Goal: Task Accomplishment & Management: Complete application form

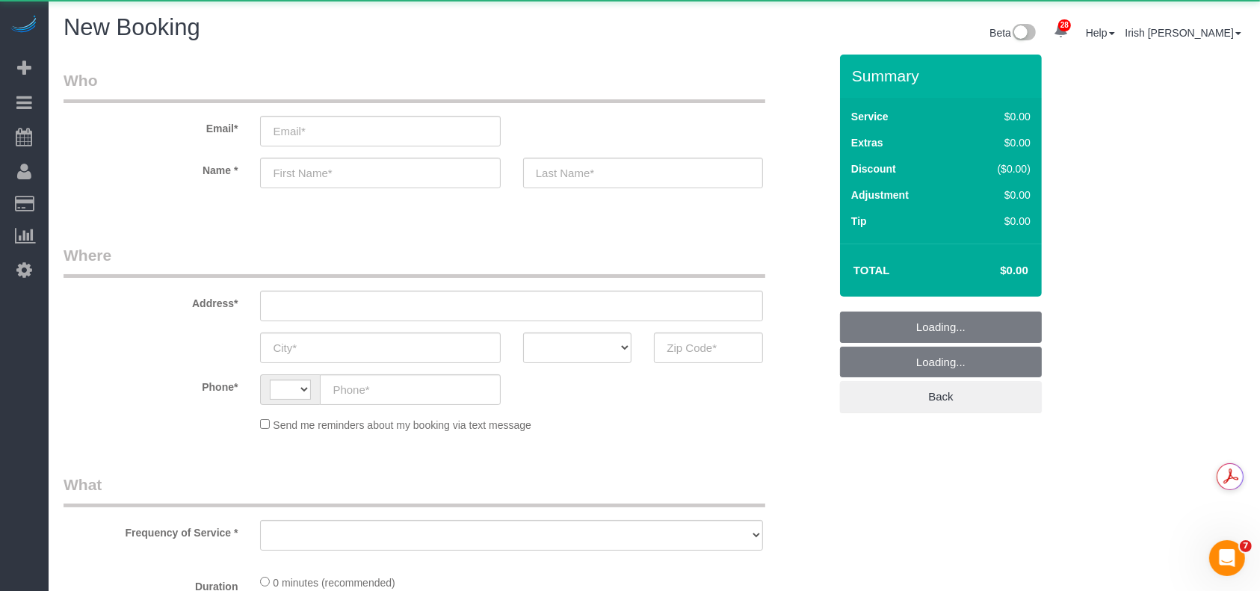
select select "3"
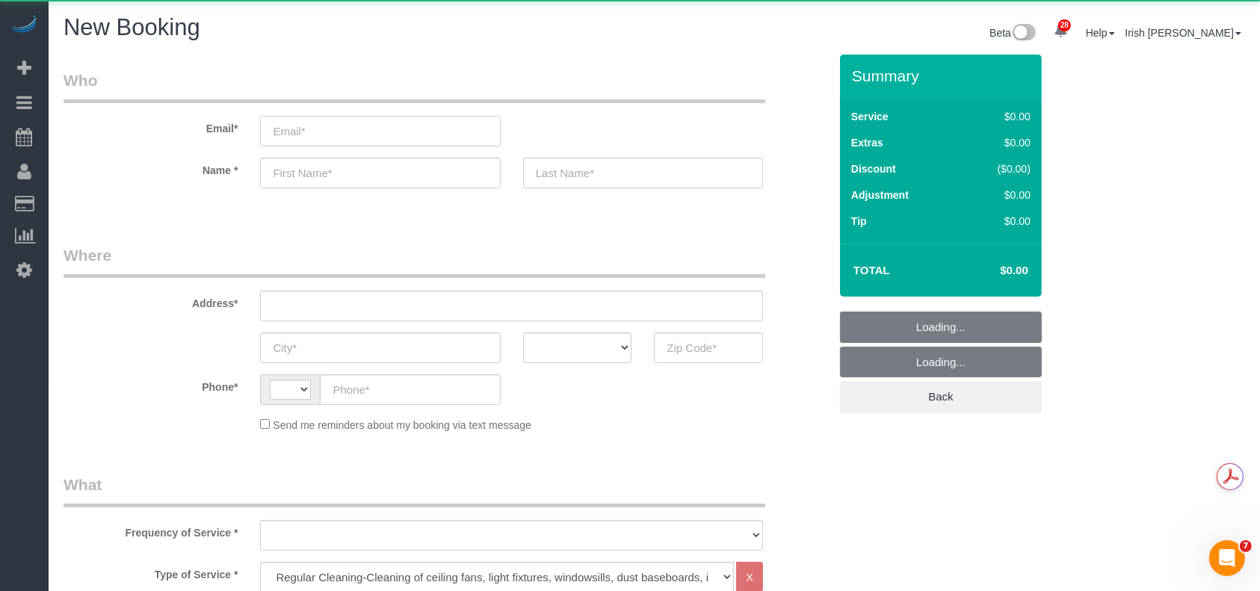
select select "string:[GEOGRAPHIC_DATA]"
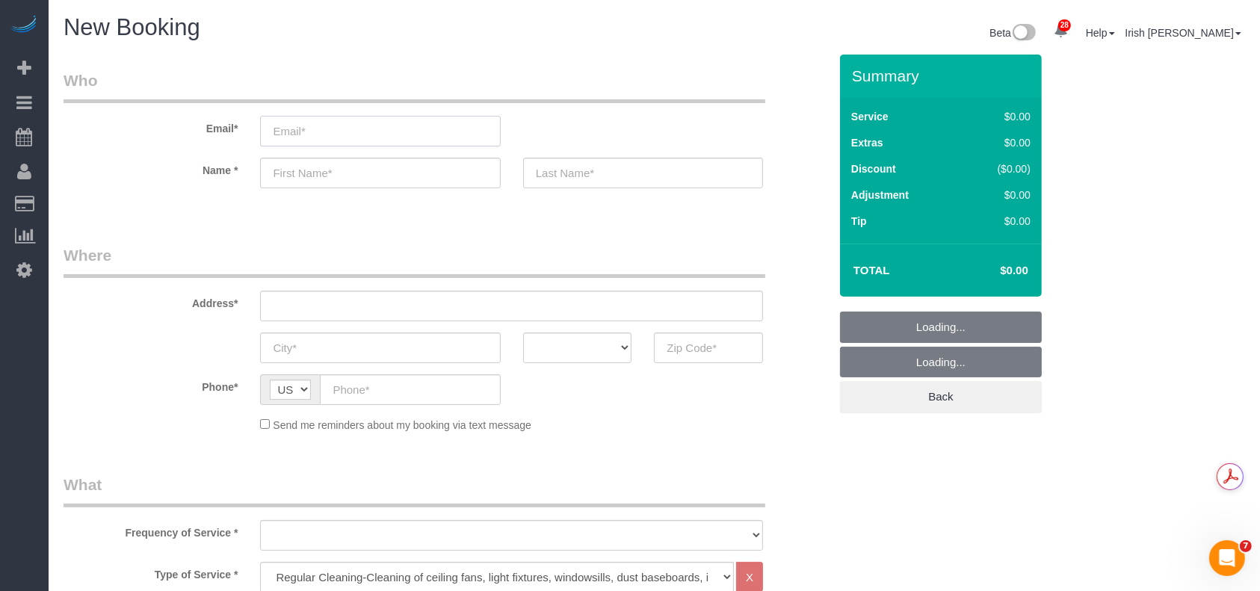
click at [306, 134] on input "email" at bounding box center [380, 131] width 240 height 31
select select "object:1041"
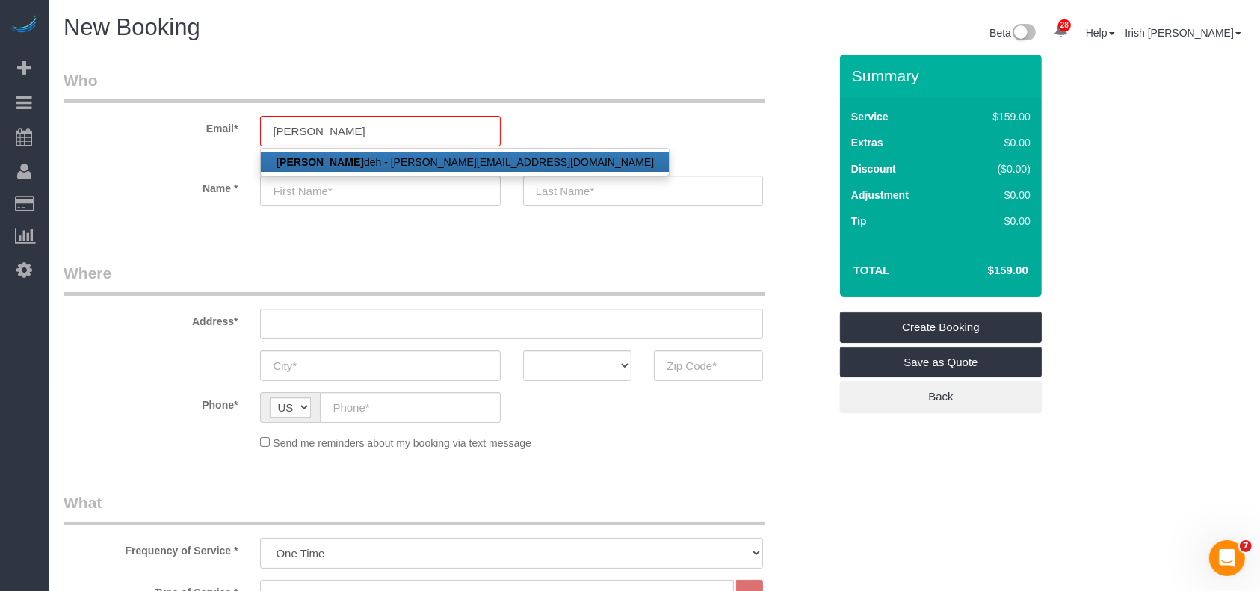
click at [317, 150] on ul "[PERSON_NAME] U deh - [PERSON_NAME][EMAIL_ADDRESS][DOMAIN_NAME]" at bounding box center [464, 162] width 409 height 28
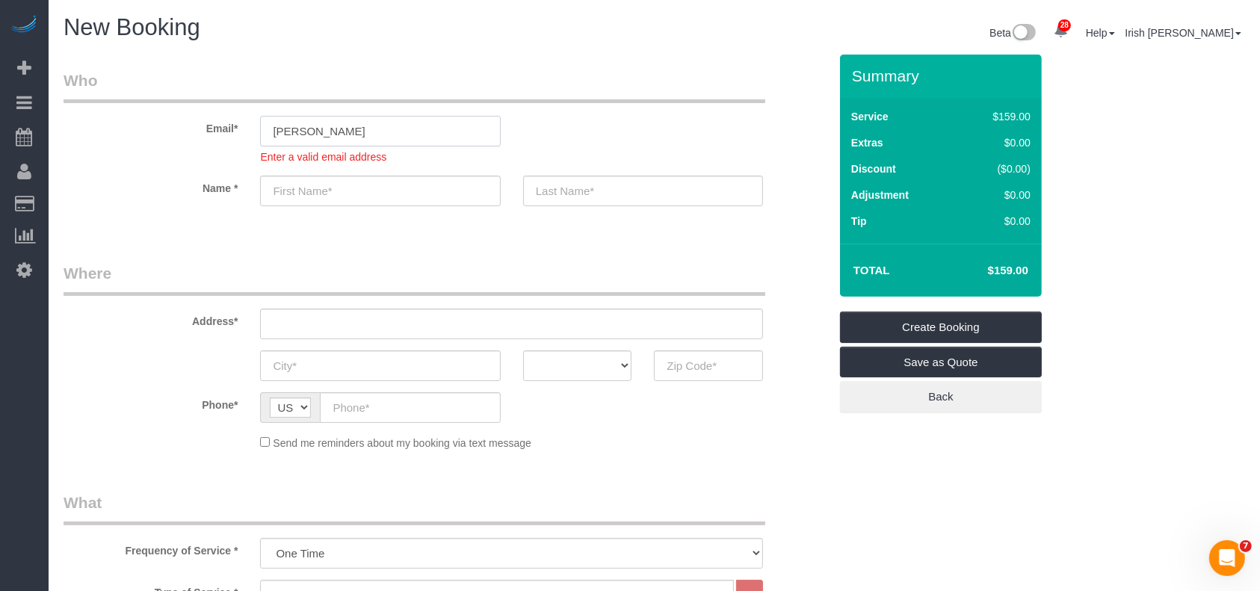
click at [325, 118] on input "[PERSON_NAME]" at bounding box center [380, 131] width 240 height 31
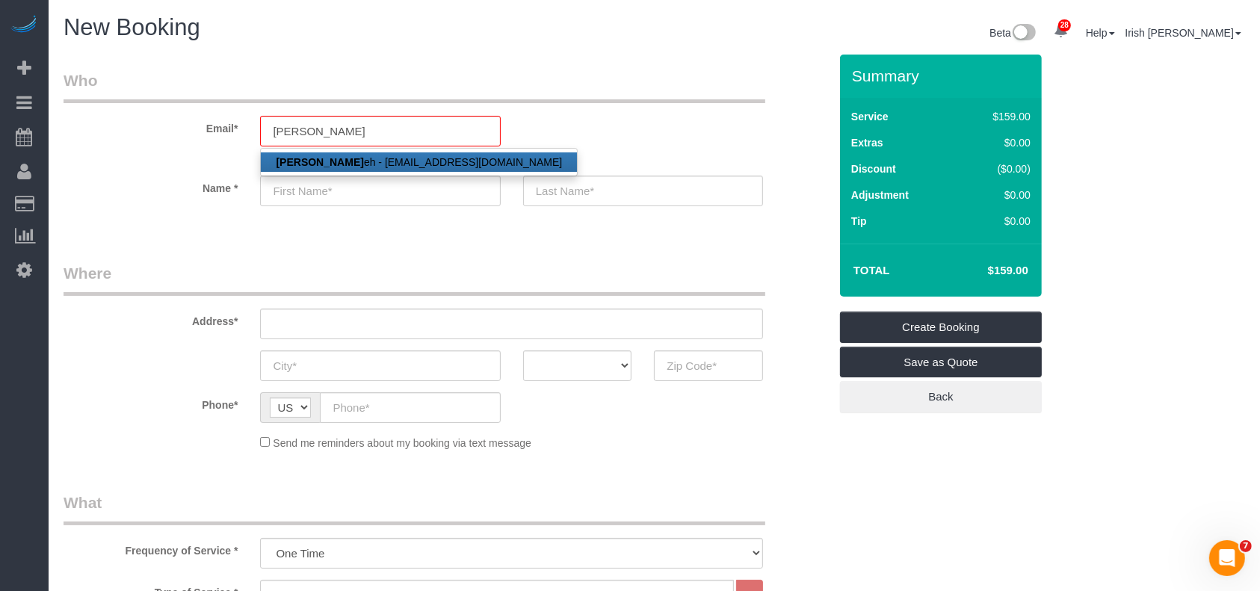
drag, startPoint x: 323, startPoint y: 164, endPoint x: 350, endPoint y: 194, distance: 39.7
click at [321, 164] on link "[PERSON_NAME] Ud eh - [EMAIL_ADDRESS][DOMAIN_NAME]" at bounding box center [419, 161] width 316 height 19
type input "[PERSON_NAME][EMAIL_ADDRESS][DOMAIN_NAME]"
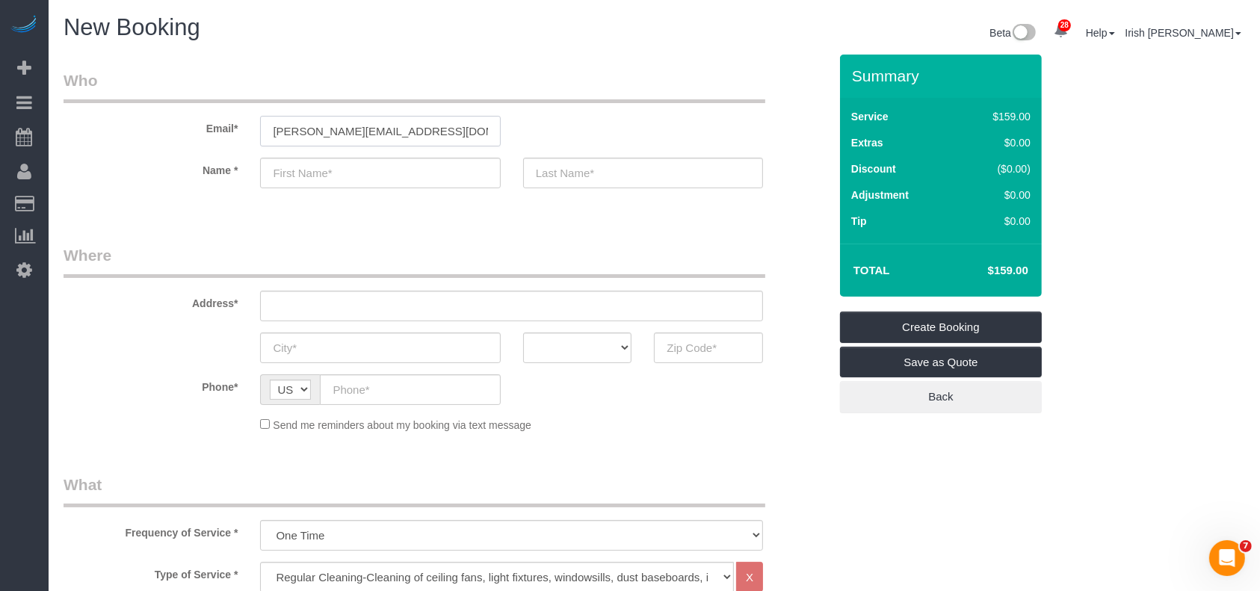
type input "[PERSON_NAME]"
type input "[PHONE_NUMBER]"
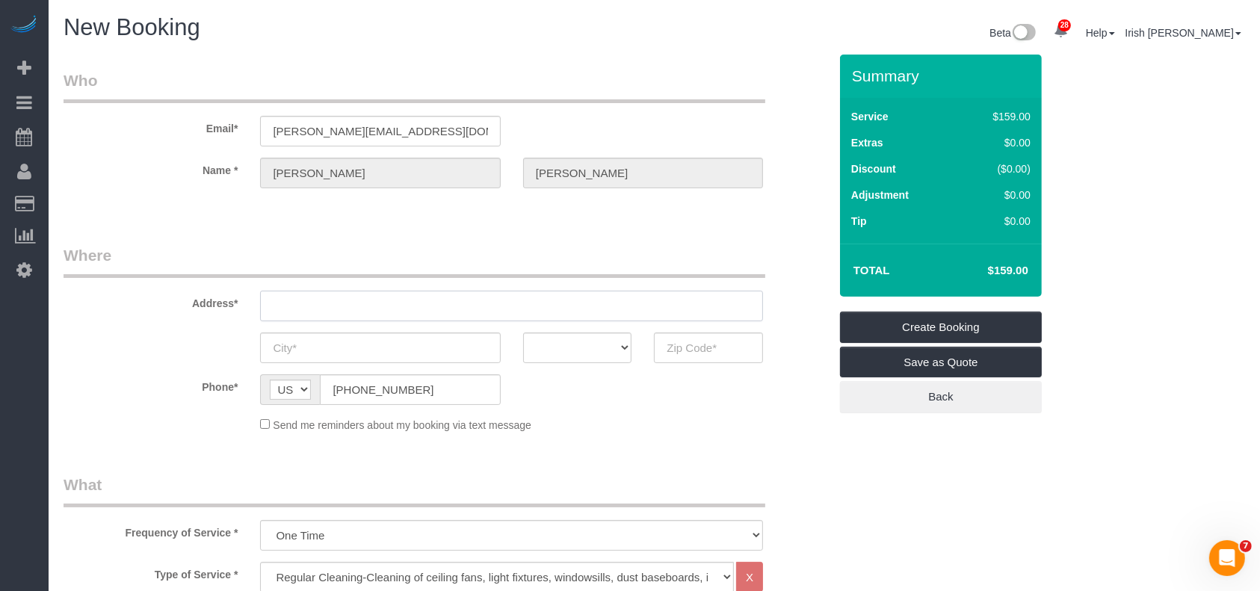
click at [379, 313] on input "text" at bounding box center [511, 306] width 503 height 31
type input "8143 Villandry ln"
type input "Humble"
select select "[GEOGRAPHIC_DATA]"
type input "77338"
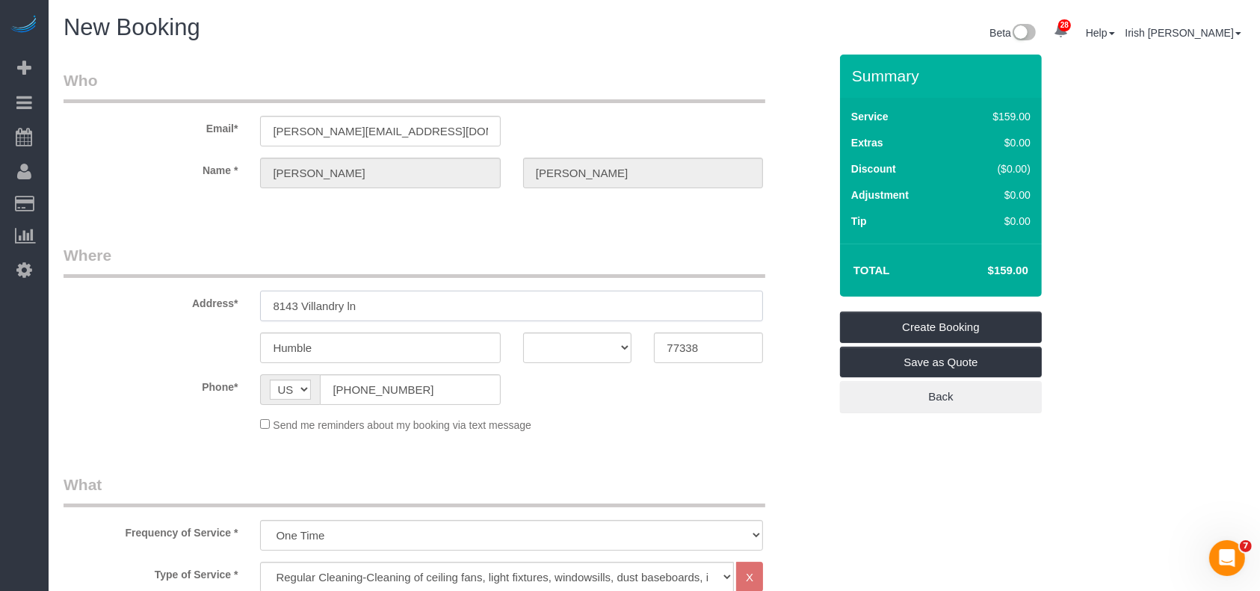
paste input "[STREET_ADDRESS][PERSON_NAME]"
type input "[STREET_ADDRESS][PERSON_NAME]"
select select "string:fspay-5f9d37c2-99f9-42c9-a91e-ba06f310703a"
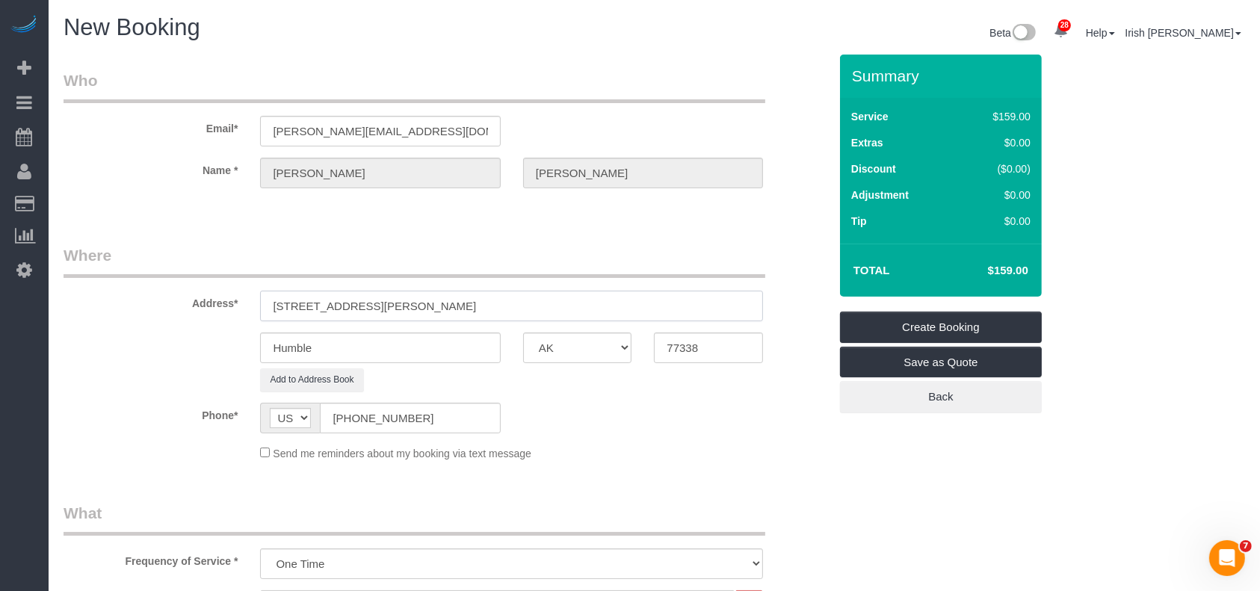
drag, startPoint x: 625, startPoint y: 300, endPoint x: 15, endPoint y: 306, distance: 609.7
paste input "text"
click at [407, 302] on input "[STREET_ADDRESS][PERSON_NAME]" at bounding box center [511, 306] width 503 height 31
type input "[STREET_ADDRESS][PERSON_NAME]"
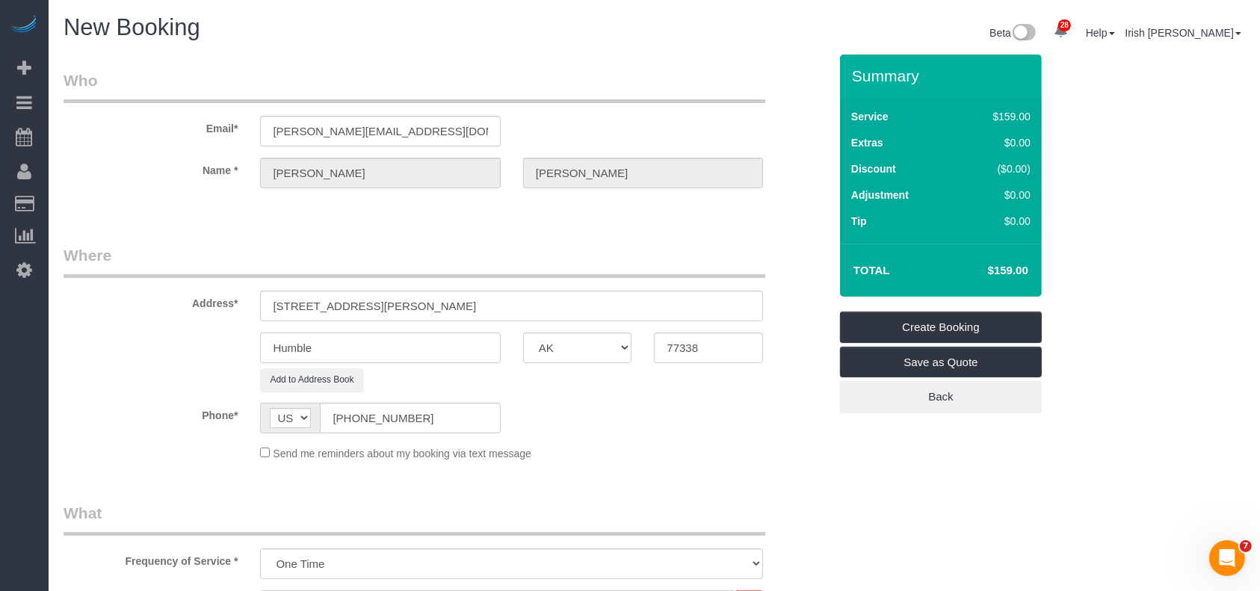
drag, startPoint x: 338, startPoint y: 353, endPoint x: 158, endPoint y: 350, distance: 180.9
click at [158, 350] on div "Humble AK AL AR AZ CA CO CT DC DE [GEOGRAPHIC_DATA] [GEOGRAPHIC_DATA] HI IA ID …" at bounding box center [446, 347] width 788 height 31
type input "Kingwood"
click at [512, 296] on input "[STREET_ADDRESS][PERSON_NAME]" at bounding box center [511, 306] width 503 height 31
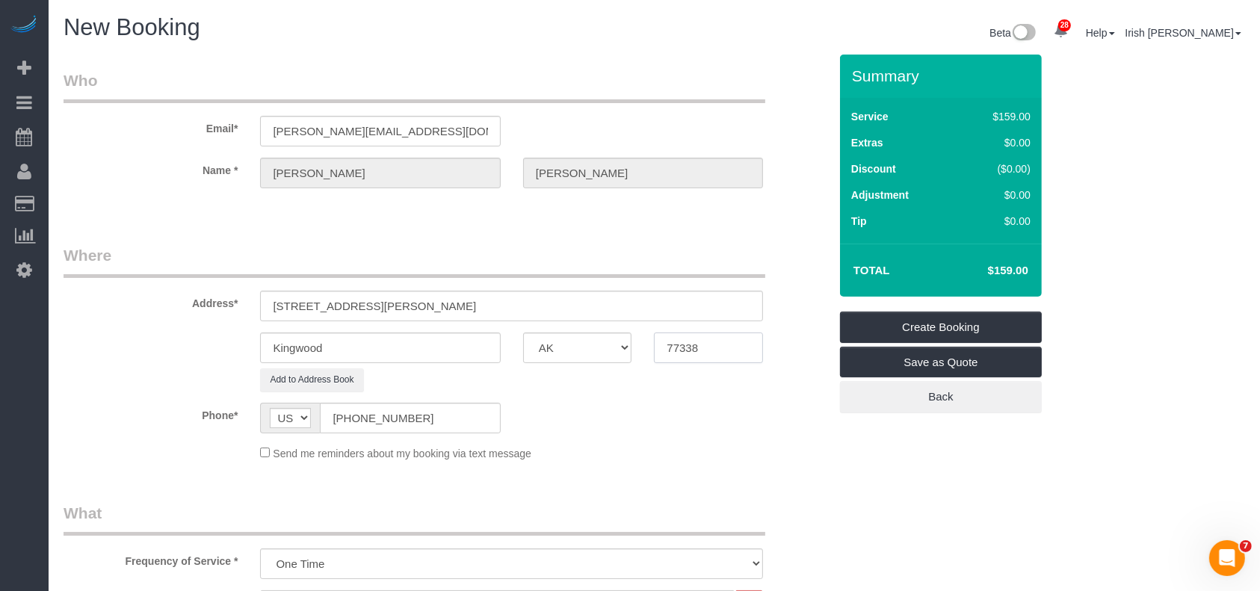
drag, startPoint x: 711, startPoint y: 343, endPoint x: 625, endPoint y: 338, distance: 86.1
click at [625, 338] on div "Kingwood AK AL AR AZ CA CO CT DC DE [GEOGRAPHIC_DATA] [GEOGRAPHIC_DATA] HI IA I…" at bounding box center [446, 347] width 788 height 31
paste input "9"
type input "77339"
drag, startPoint x: 556, startPoint y: 302, endPoint x: 430, endPoint y: 398, distance: 158.3
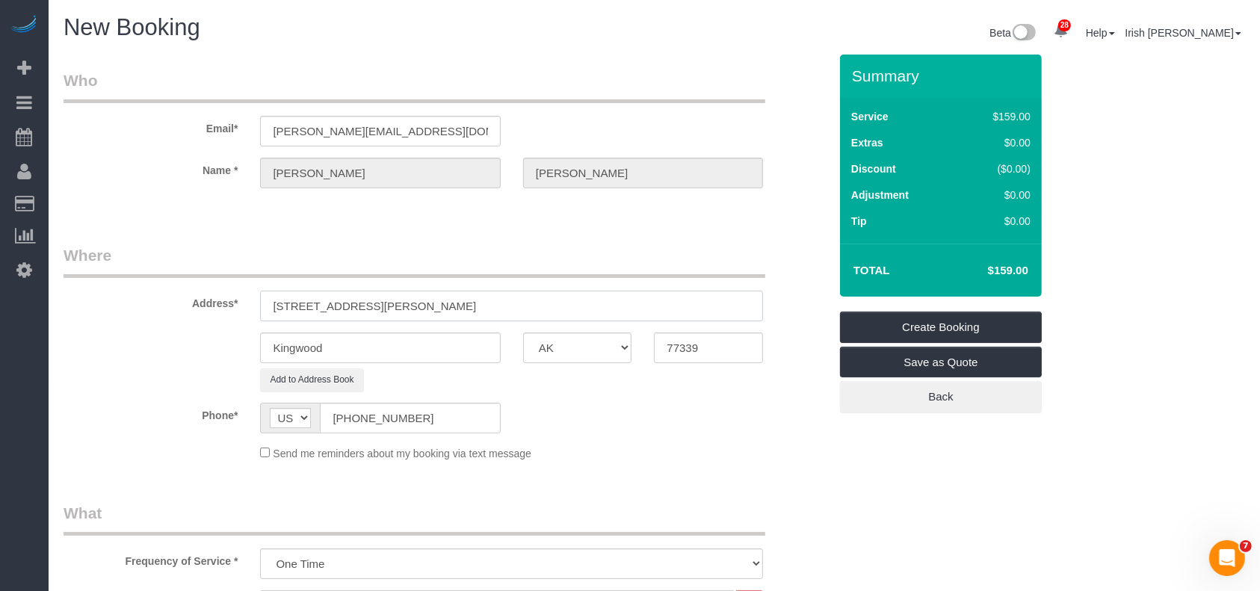
click at [394, 304] on input "[STREET_ADDRESS][PERSON_NAME]" at bounding box center [511, 306] width 503 height 31
type input "[STREET_ADDRESS][PERSON_NAME]"
click at [95, 447] on div "Send me reminders about my booking via text message" at bounding box center [446, 453] width 788 height 16
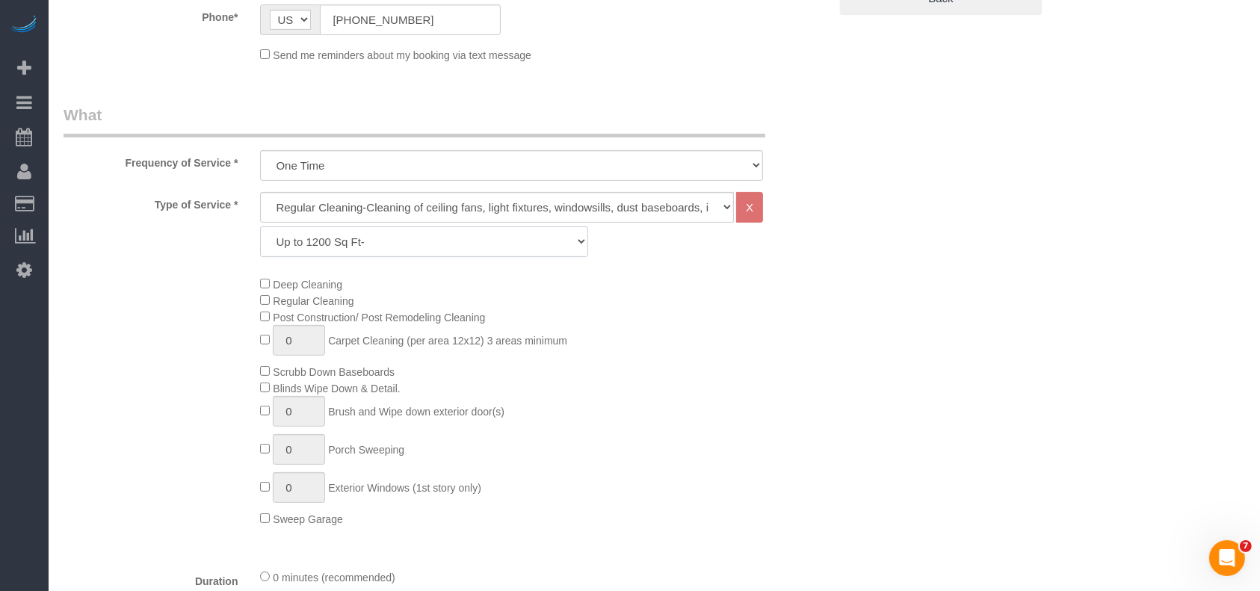
click at [377, 239] on select "Up to 1200 Sq Ft- [DATE]-[DATE] Sq Ft [DATE]-[DATE] Sq Ft [DATE]-[DATE] Sq Ft […" at bounding box center [423, 241] width 327 height 31
select select "18"
click at [260, 226] on select "Up to 1200 Sq Ft- [DATE]-[DATE] Sq Ft [DATE]-[DATE] Sq Ft [DATE]-[DATE] Sq Ft […" at bounding box center [423, 241] width 327 height 31
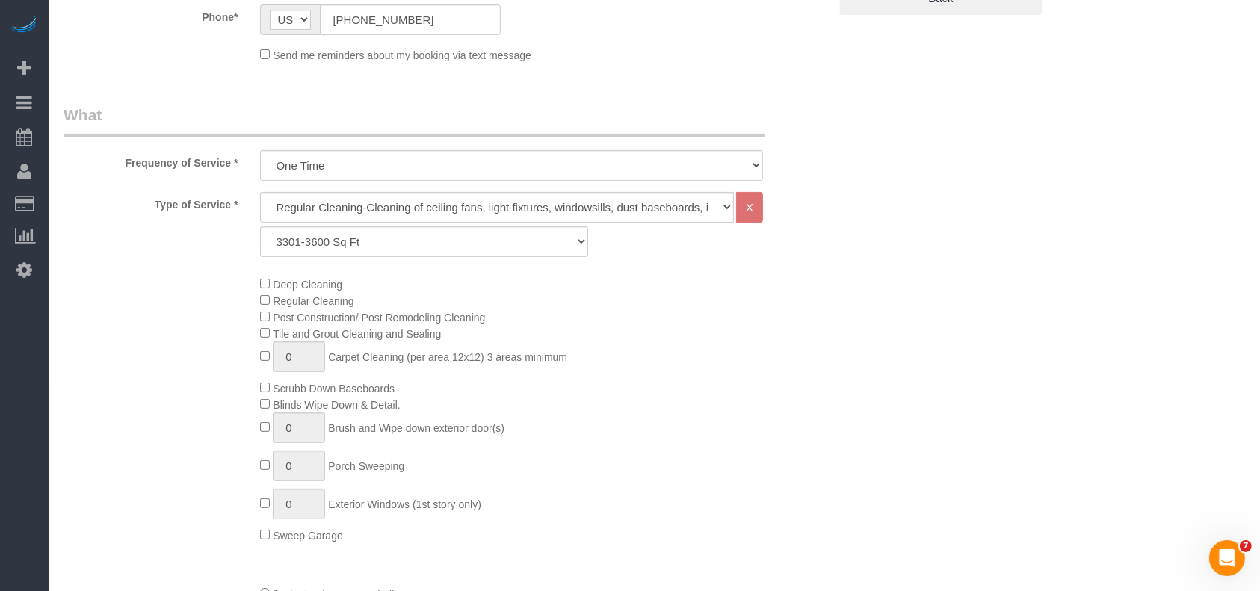
click at [552, 455] on div "Deep Cleaning Regular Cleaning Post Construction/ Post Remodeling Cleaning Tile…" at bounding box center [544, 409] width 590 height 267
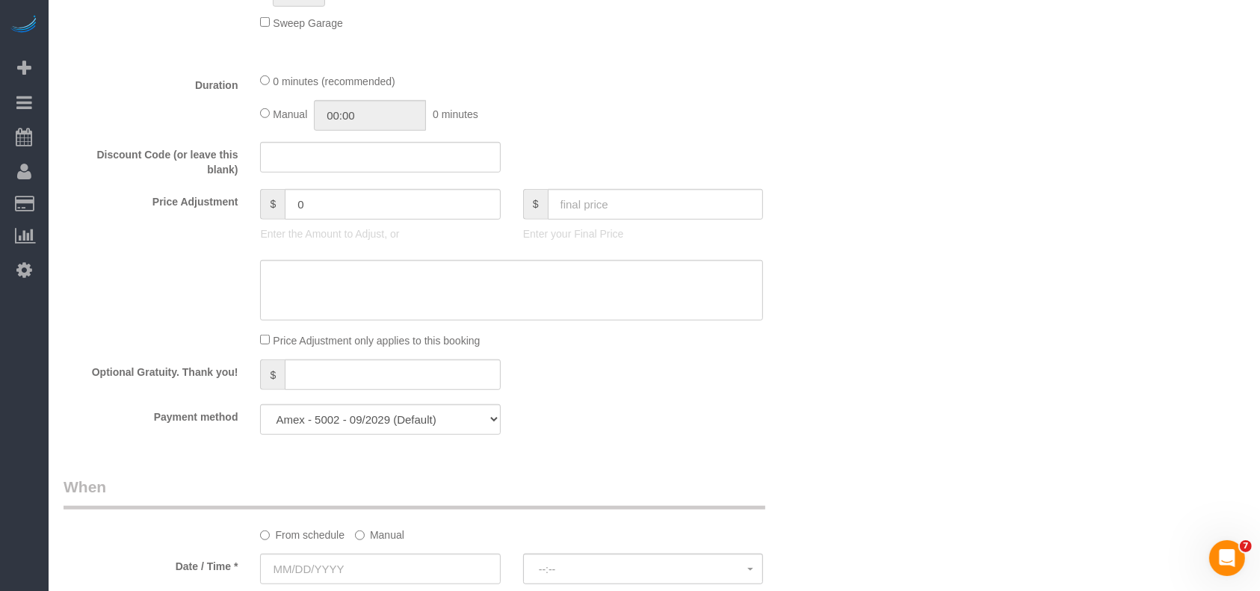
scroll to position [996, 0]
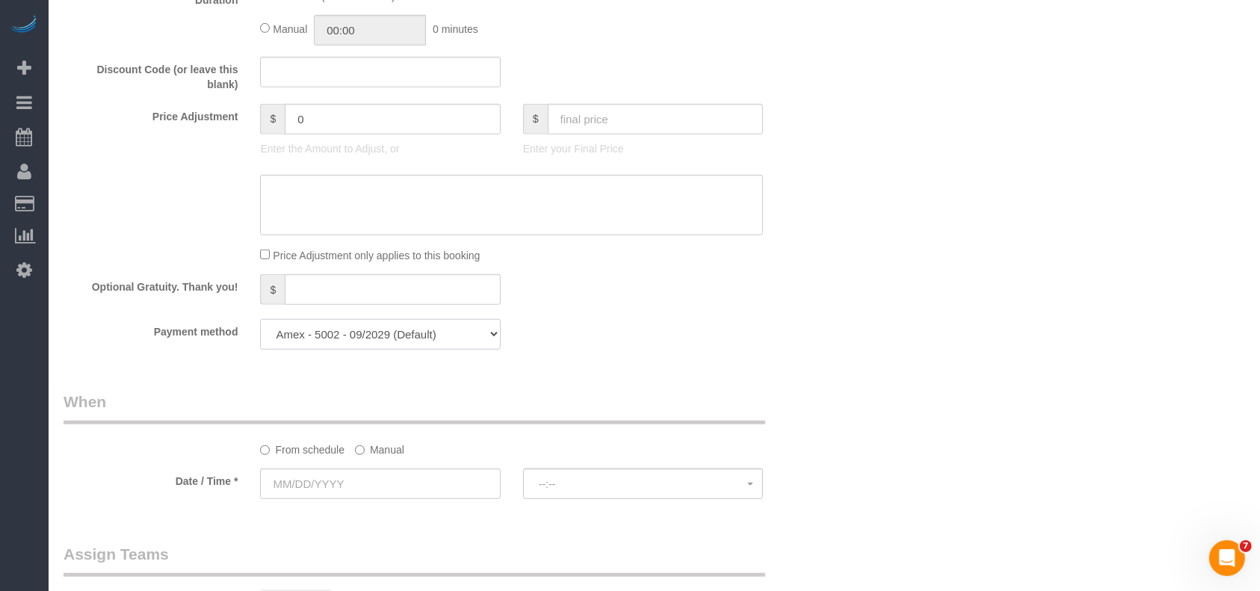
click at [416, 339] on select "Amex - 5002 - 09/2029 (Default) Add Credit Card ─────────────── Cash Check Payp…" at bounding box center [380, 334] width 240 height 31
drag, startPoint x: 738, startPoint y: 362, endPoint x: 717, endPoint y: 362, distance: 20.9
click at [382, 454] on label "Manual" at bounding box center [379, 447] width 49 height 20
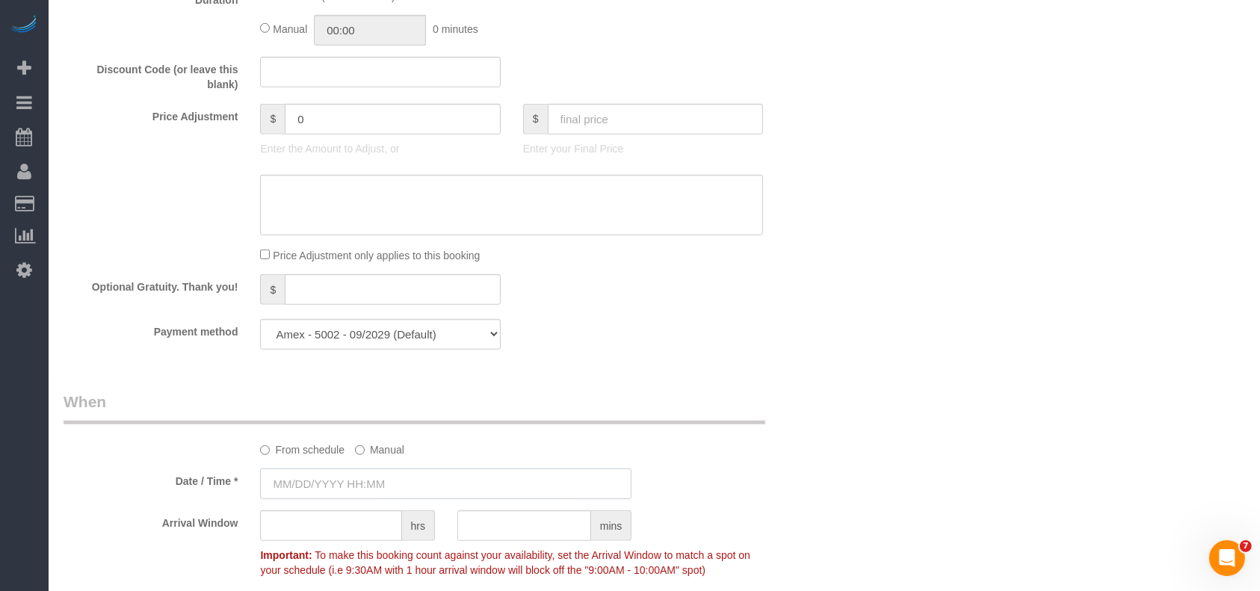
click at [359, 495] on input "text" at bounding box center [445, 483] width 371 height 31
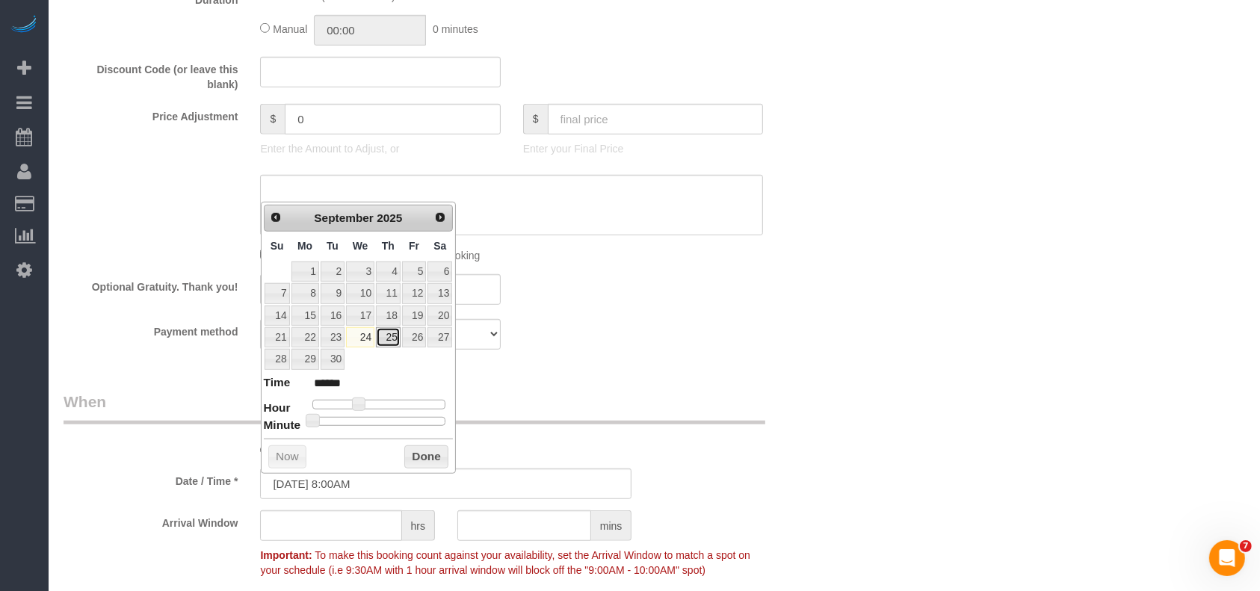
click at [397, 341] on link "25" at bounding box center [388, 337] width 25 height 20
type input "[DATE] 8:00AM"
click at [414, 457] on button "Done" at bounding box center [426, 457] width 44 height 24
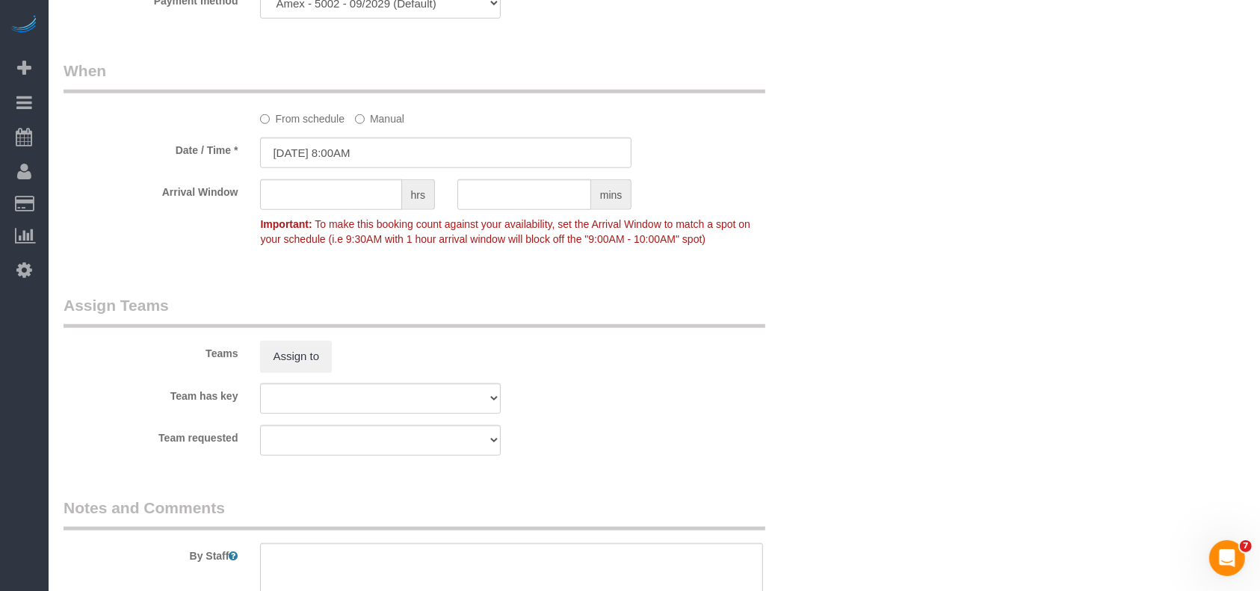
scroll to position [1394, 0]
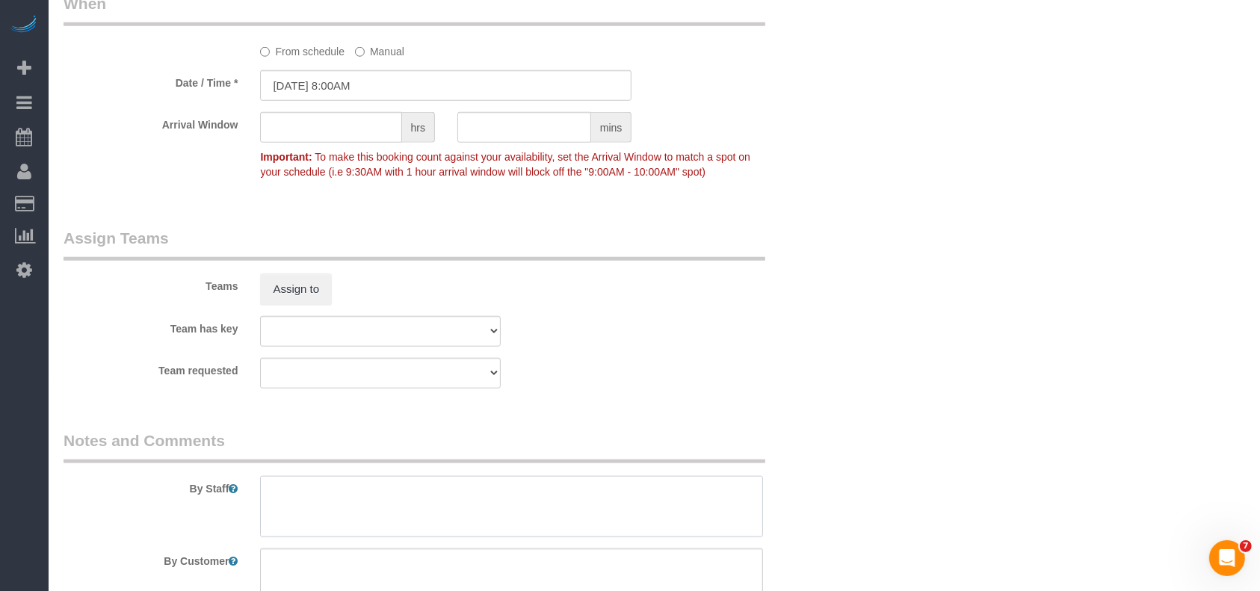
click at [347, 505] on textarea at bounding box center [511, 506] width 503 height 61
paste textarea "Lock box code 1822"
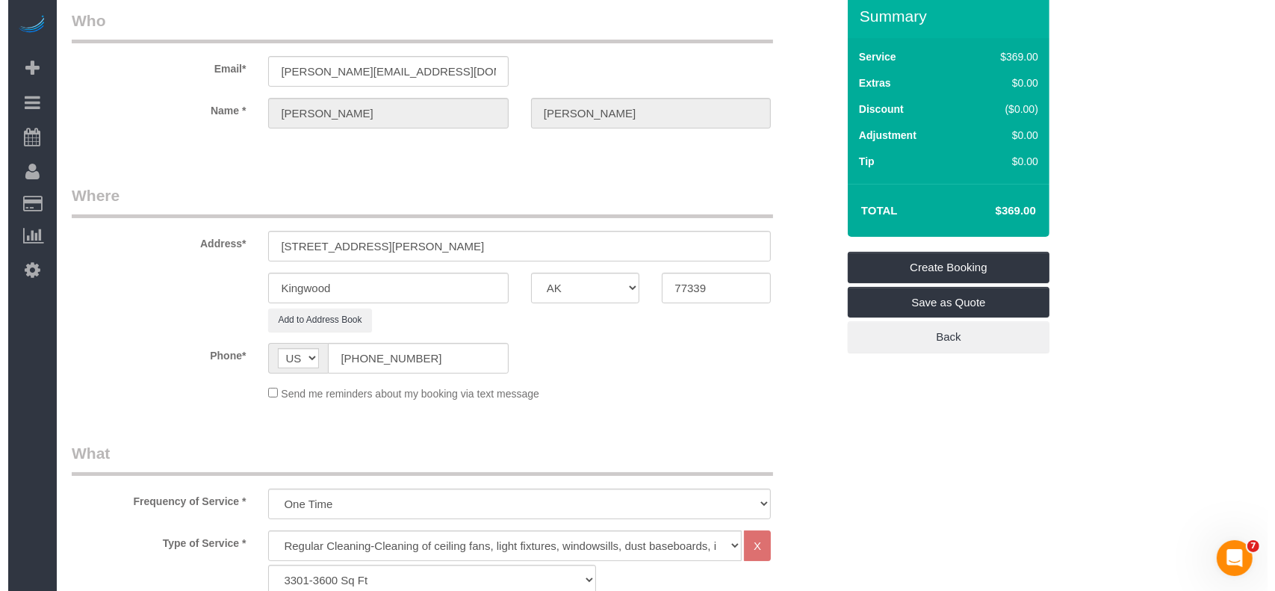
scroll to position [0, 0]
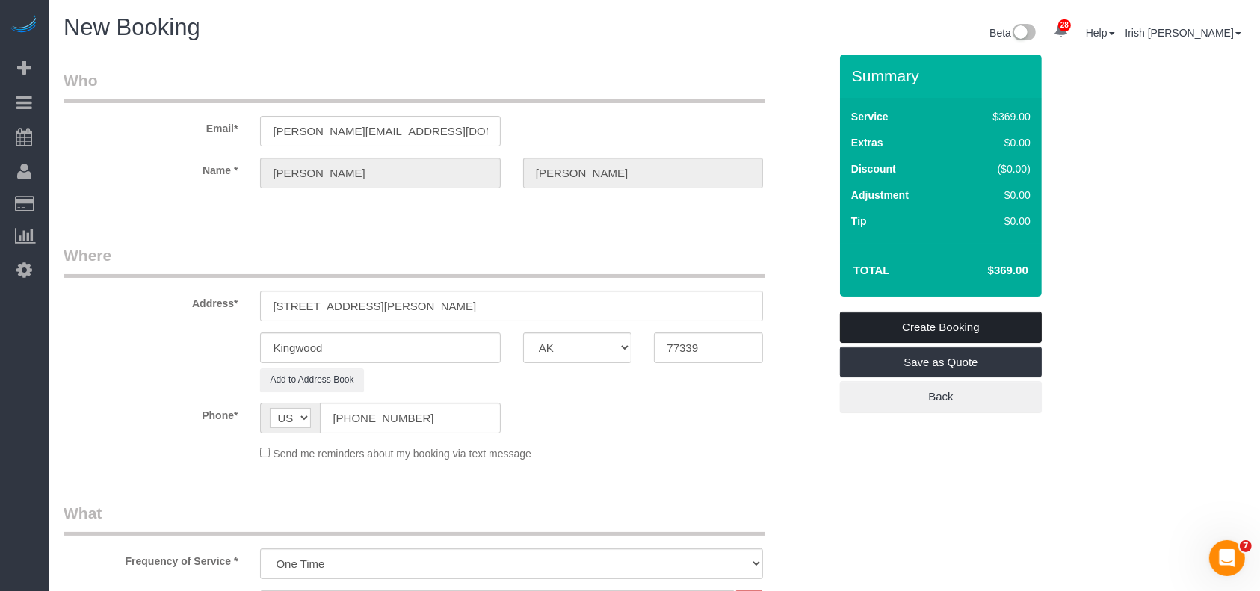
type textarea "Lock box code 1822"
click at [930, 320] on link "Create Booking" at bounding box center [941, 327] width 202 height 31
